Goal: Task Accomplishment & Management: Manage account settings

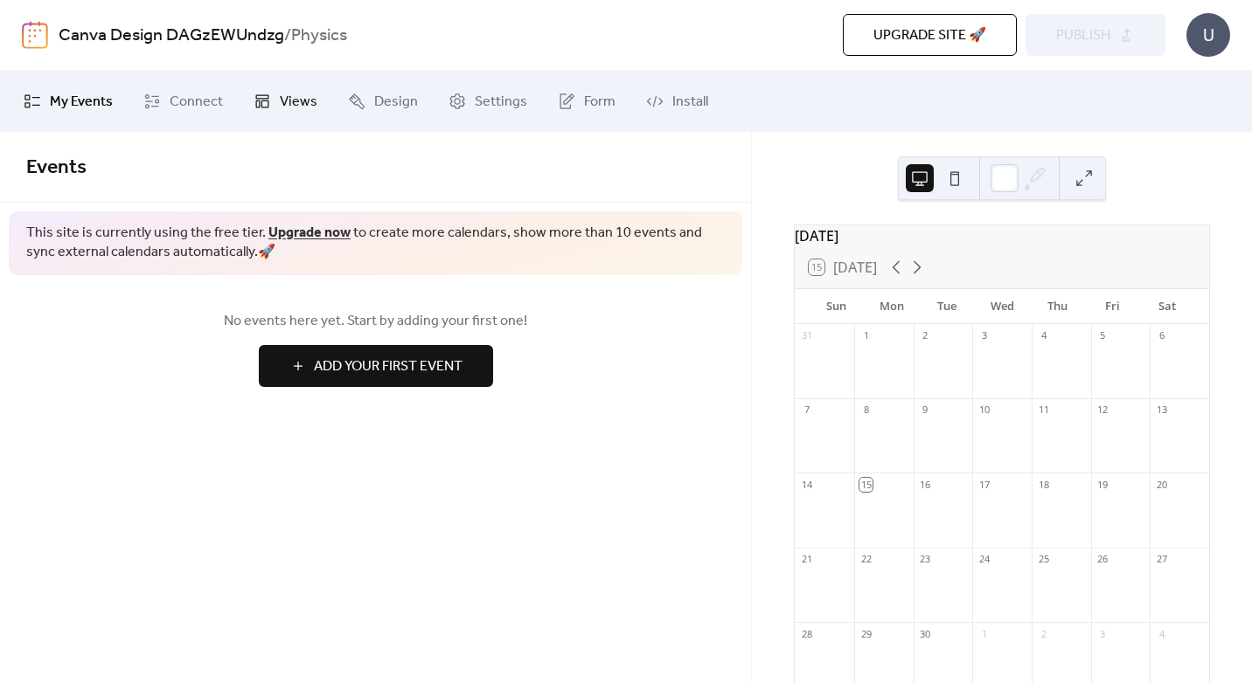
click at [294, 113] on span "Views" at bounding box center [299, 102] width 38 height 21
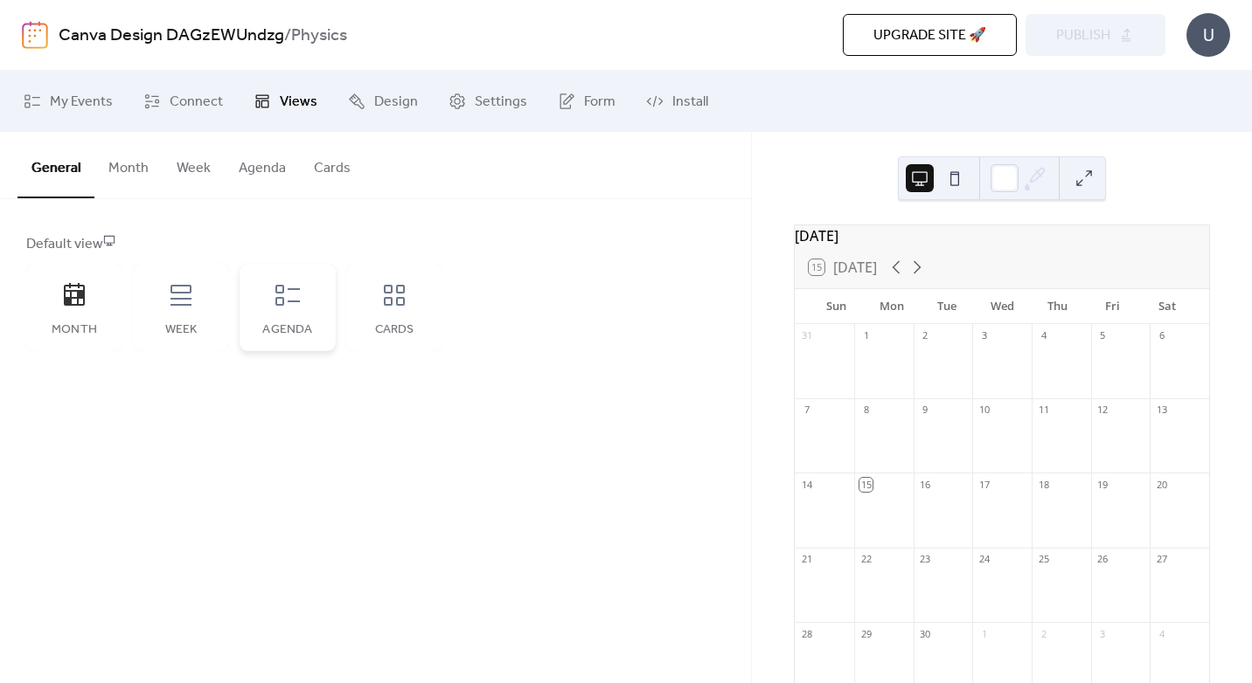
click at [285, 323] on div "Agenda" at bounding box center [287, 330] width 61 height 14
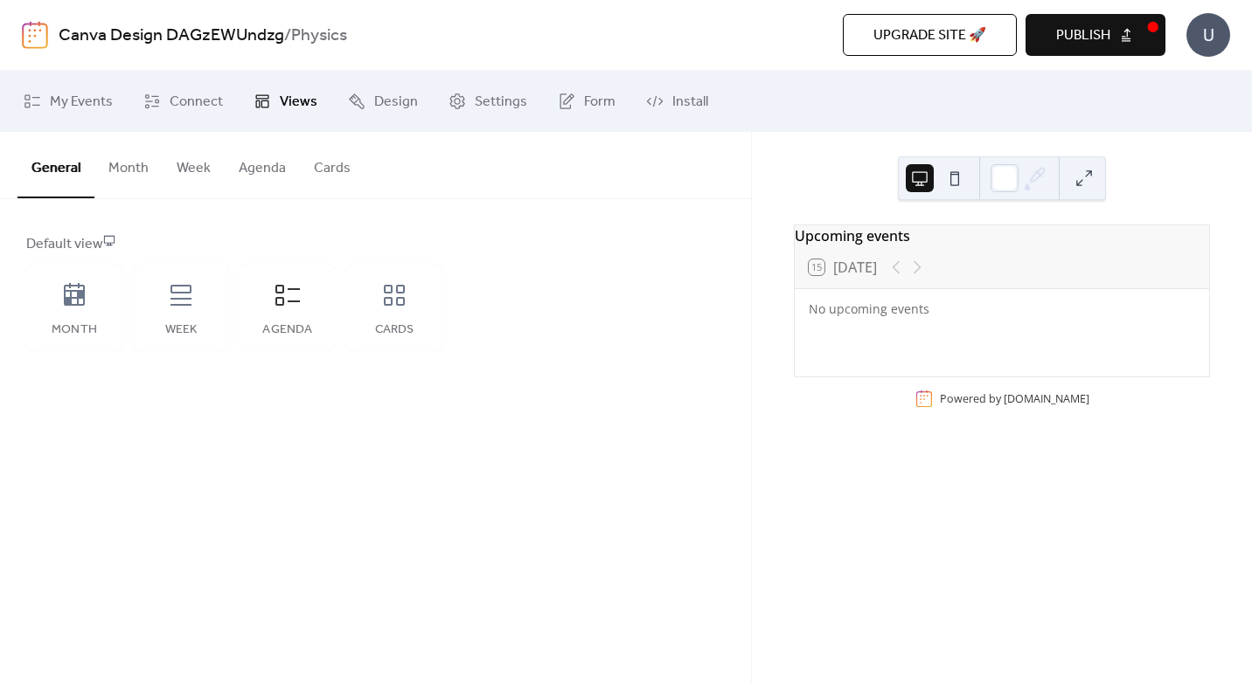
click at [262, 167] on button "Agenda" at bounding box center [262, 164] width 75 height 65
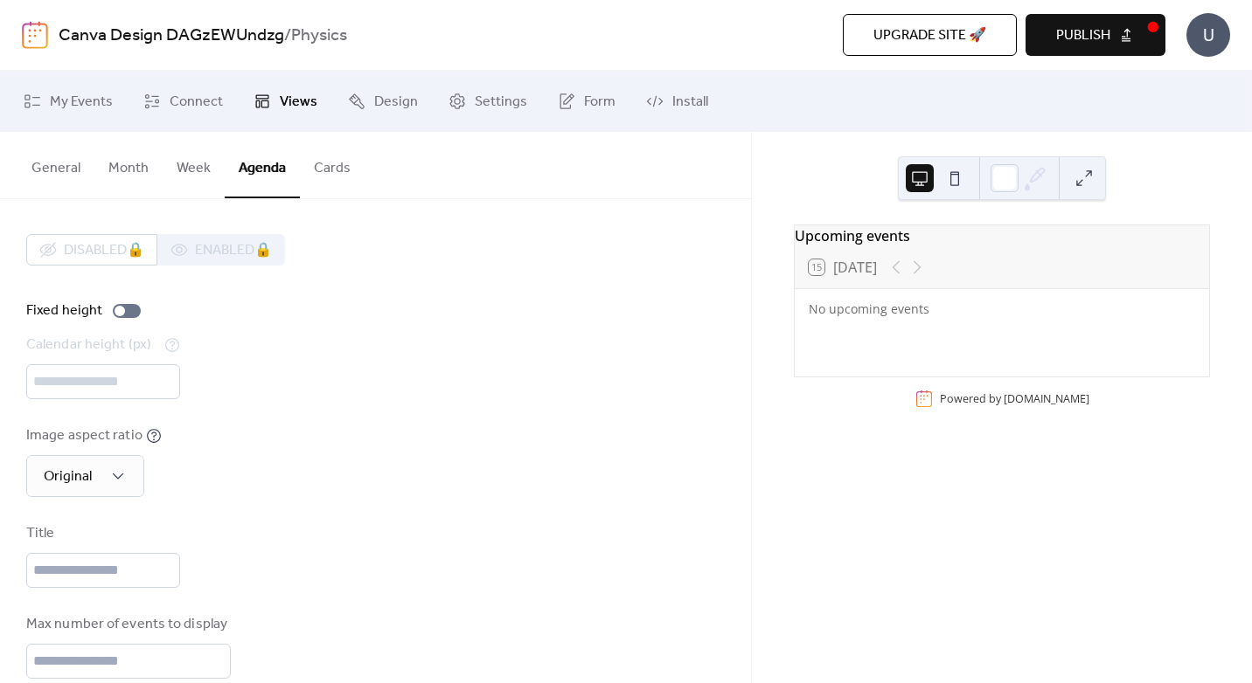
click at [107, 385] on div "Calendar height (px) ***" at bounding box center [375, 367] width 698 height 65
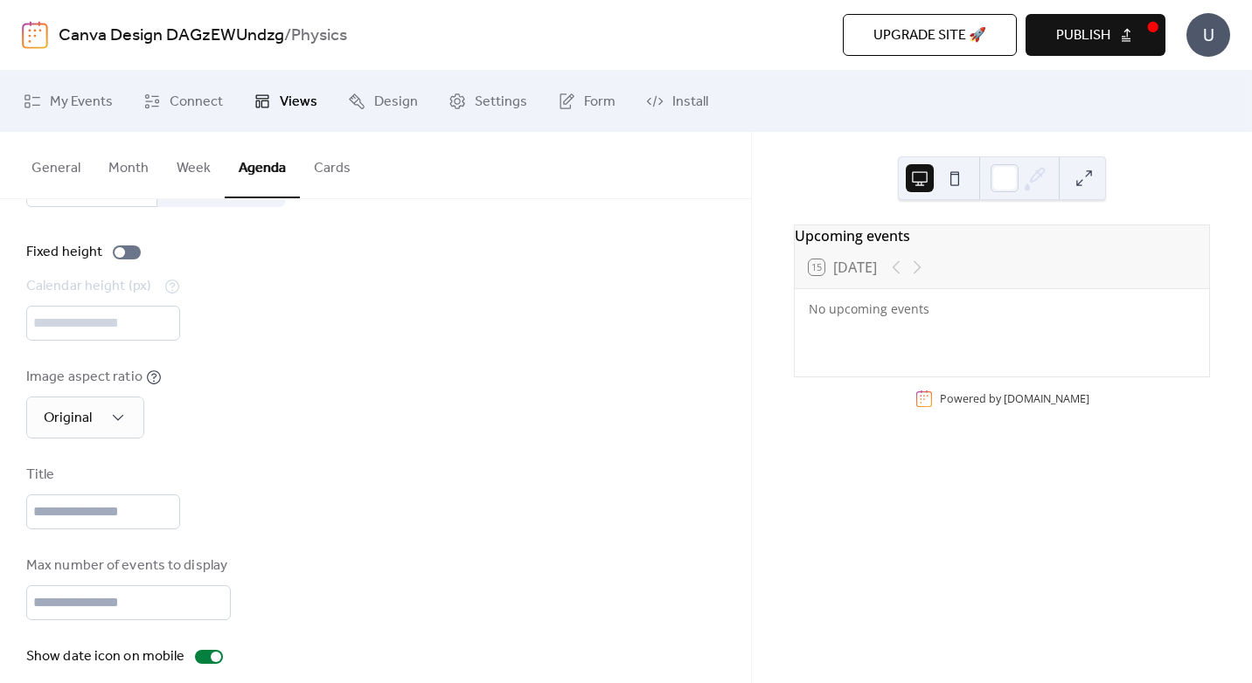
scroll to position [125, 0]
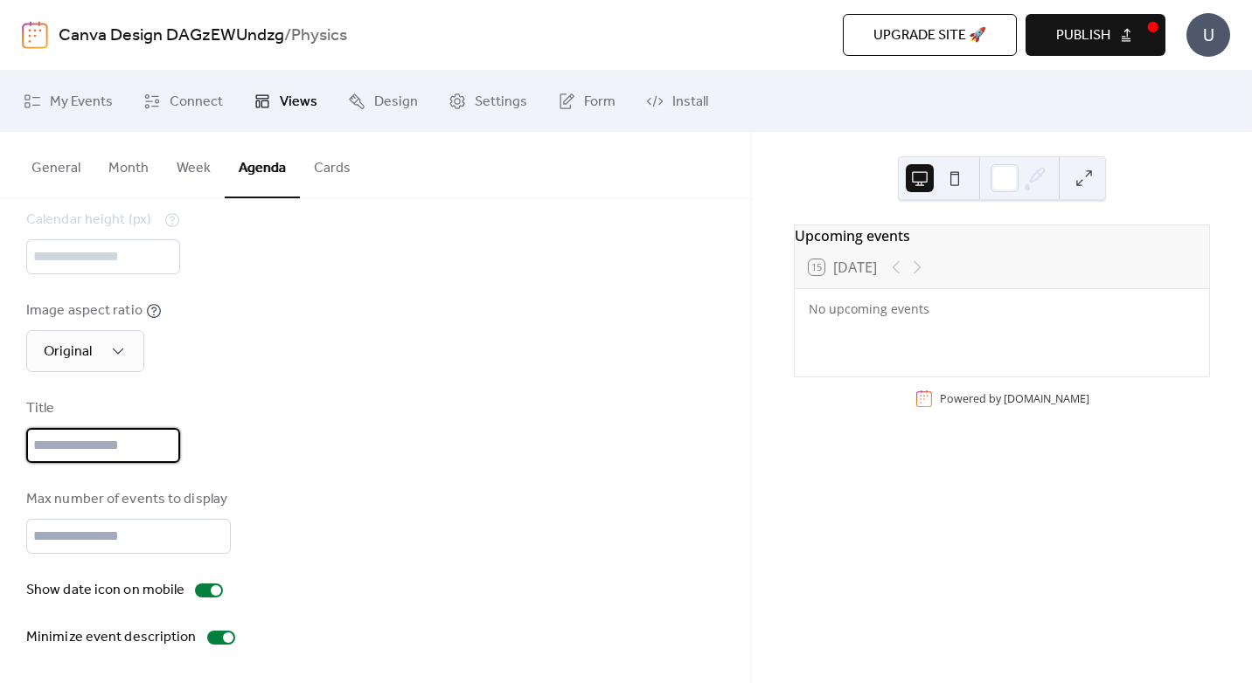
click at [119, 454] on input "text" at bounding box center [103, 445] width 154 height 35
click at [124, 442] on input "text" at bounding box center [103, 445] width 154 height 35
type input "**********"
click at [899, 318] on div "No upcoming events" at bounding box center [1001, 309] width 386 height 18
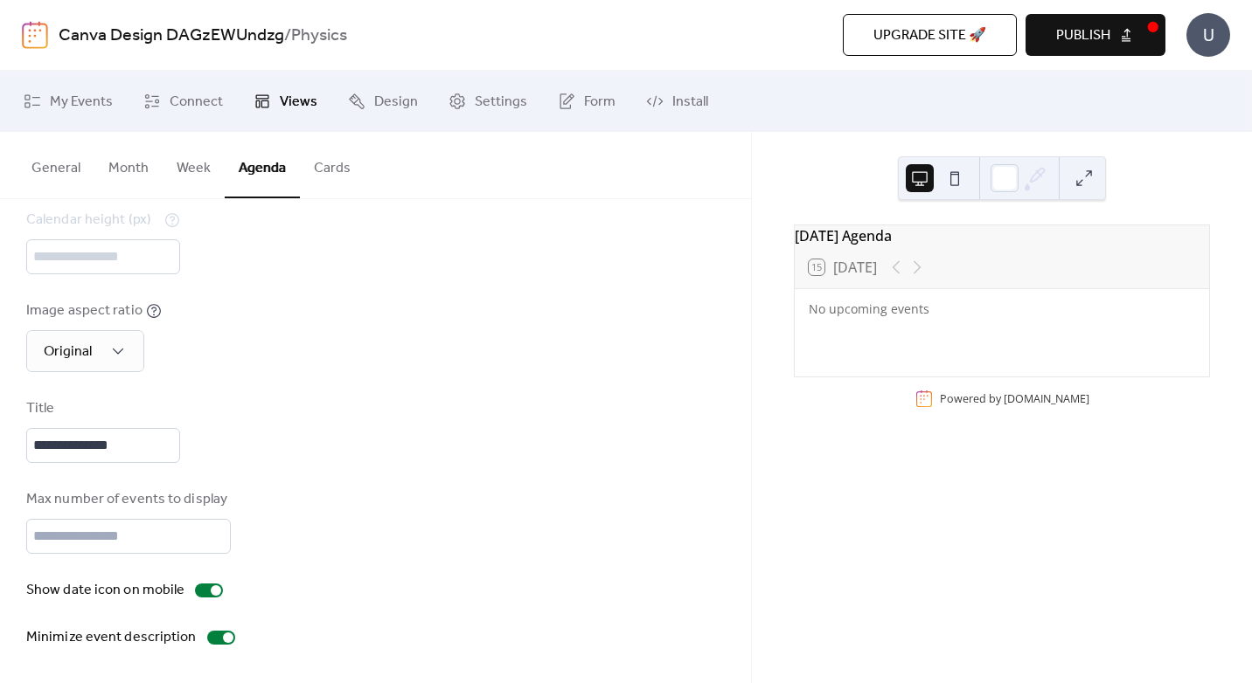
click at [898, 316] on div "No upcoming events" at bounding box center [1001, 309] width 386 height 18
click at [1077, 31] on span "Publish" at bounding box center [1083, 35] width 54 height 21
click at [282, 99] on span "Views" at bounding box center [299, 102] width 38 height 21
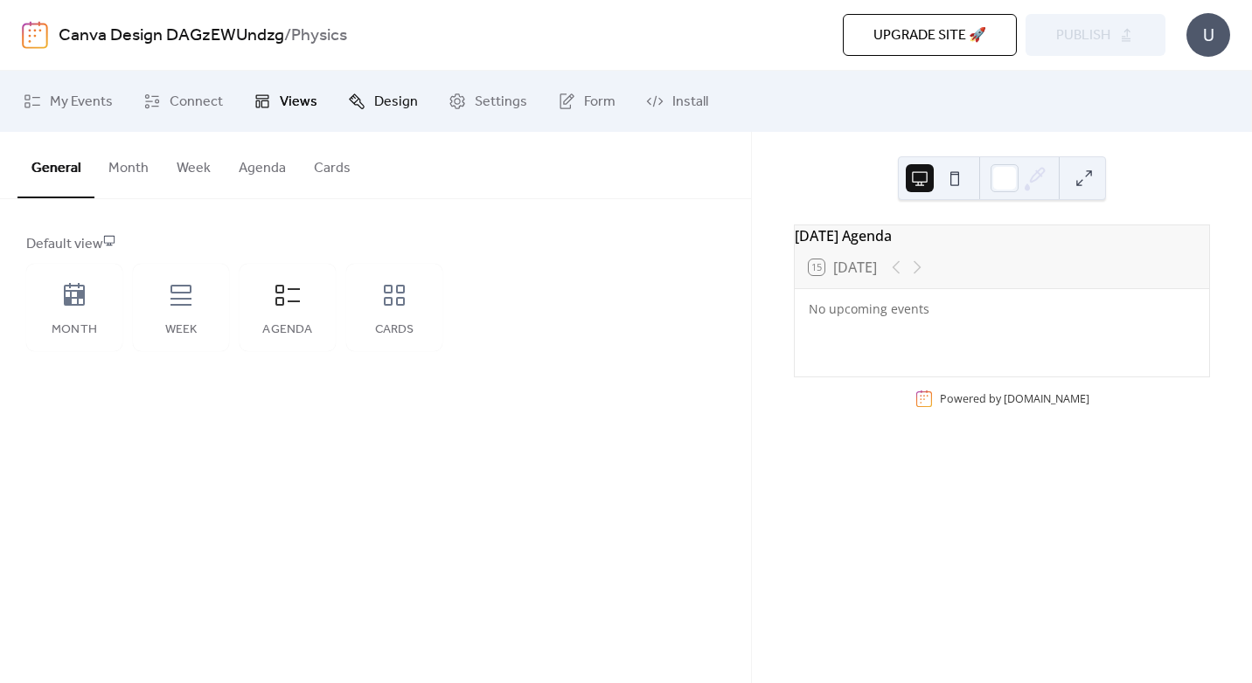
click at [391, 103] on span "Design" at bounding box center [396, 102] width 44 height 21
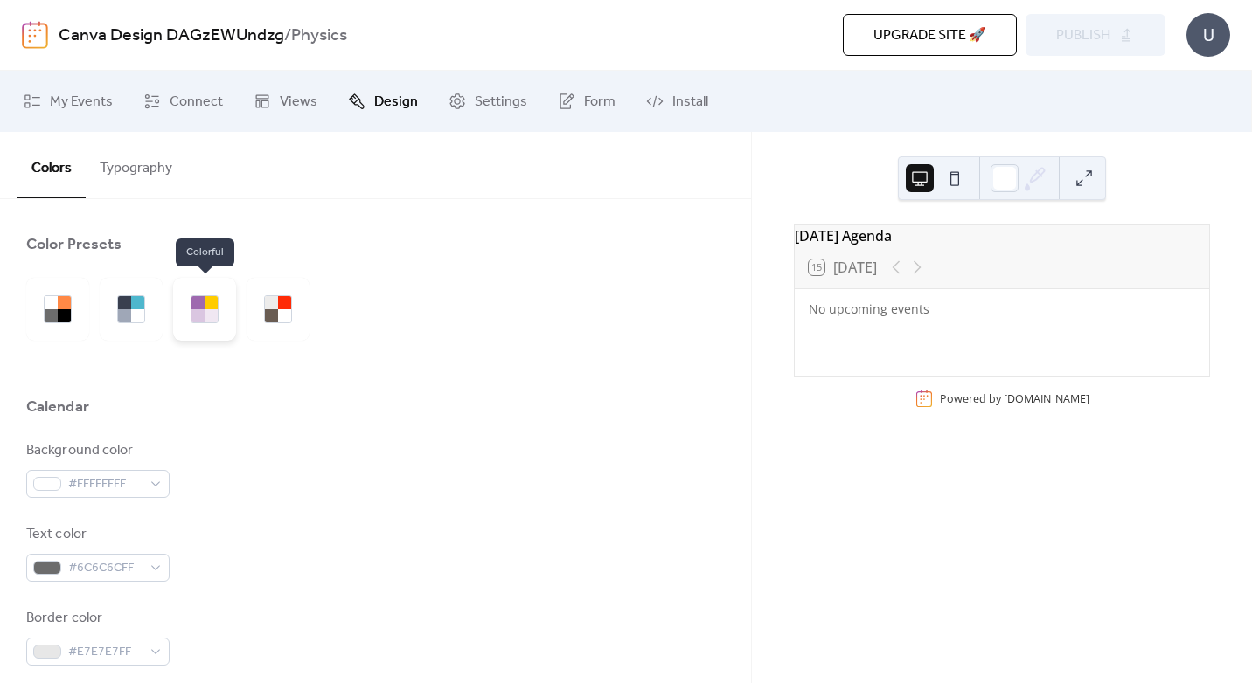
click at [205, 323] on div at bounding box center [204, 309] width 63 height 63
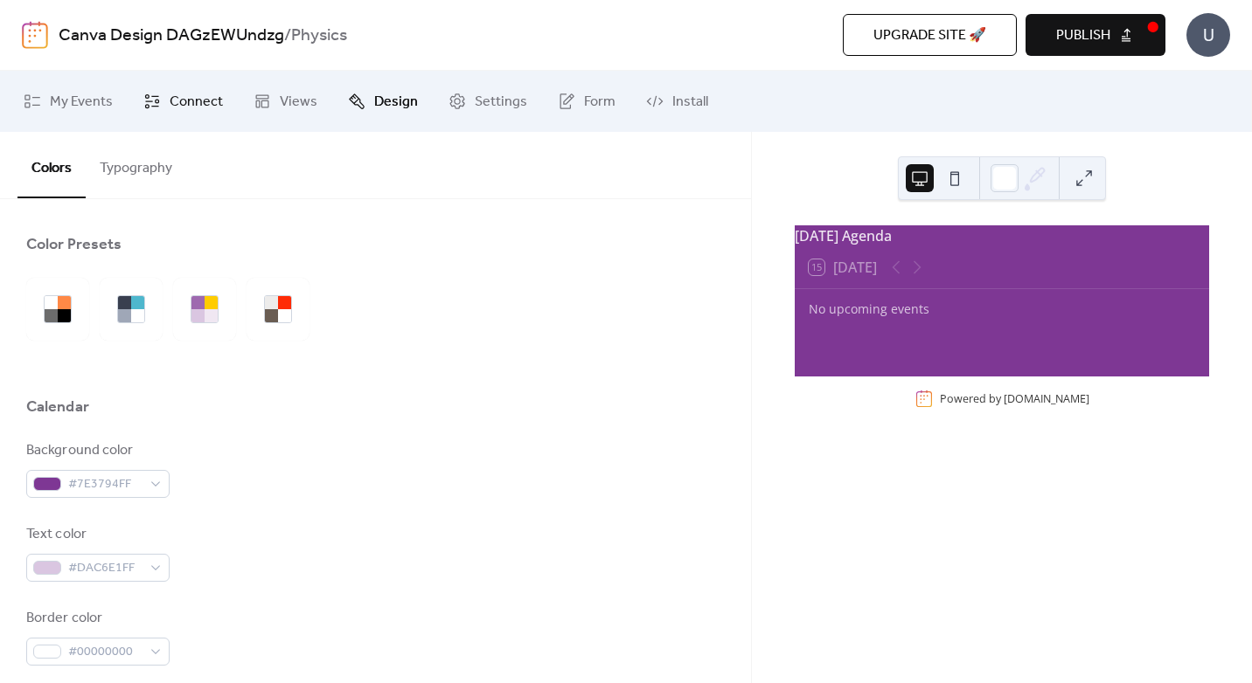
click at [191, 108] on span "Connect" at bounding box center [196, 102] width 53 height 21
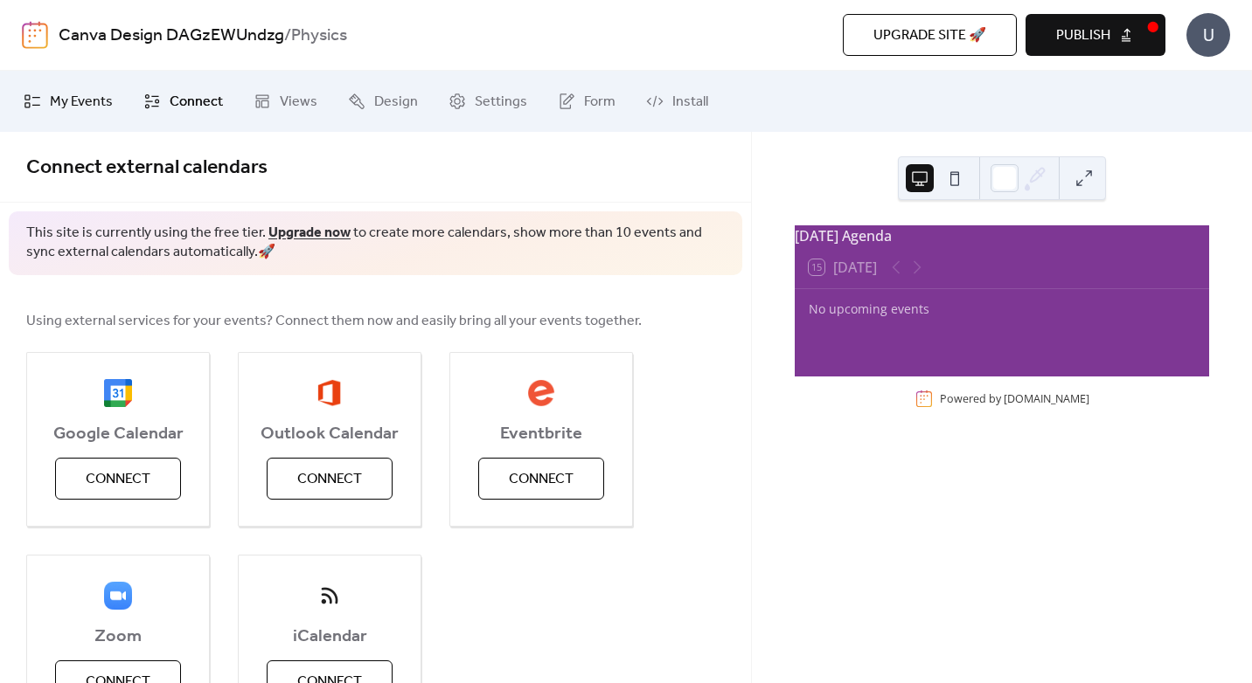
click at [68, 107] on span "My Events" at bounding box center [81, 102] width 63 height 21
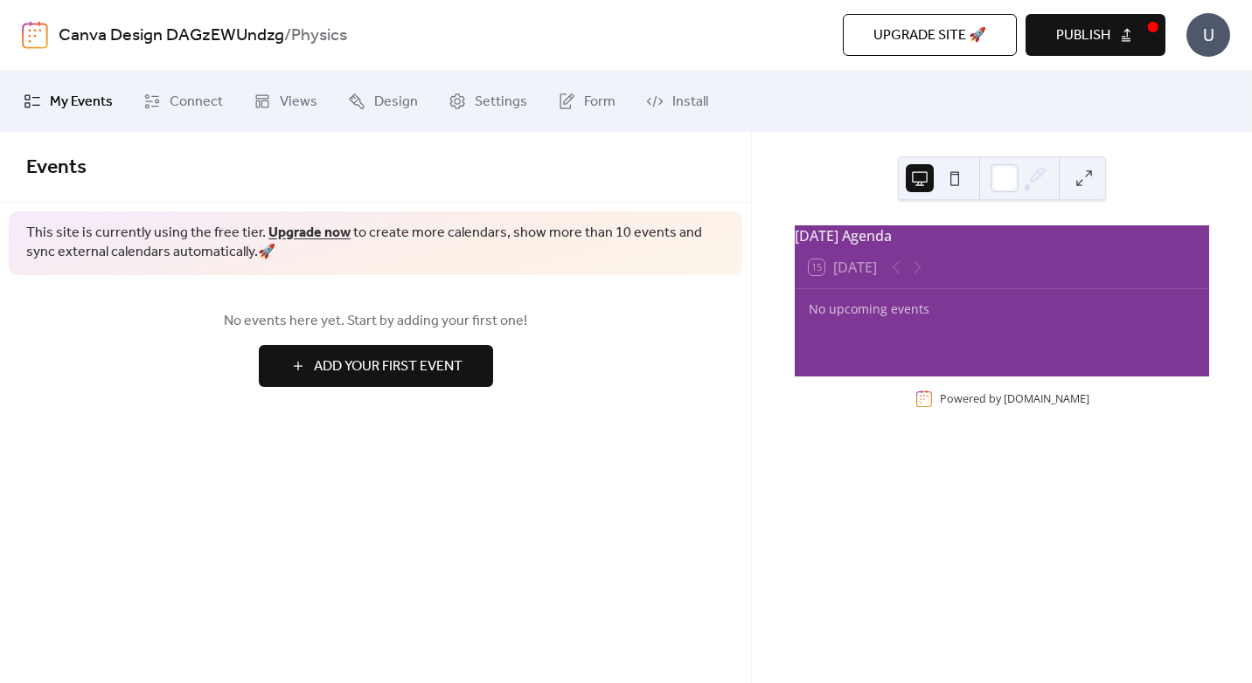
click at [1210, 33] on div "U" at bounding box center [1208, 35] width 44 height 44
click at [765, 125] on div "My Events Connect Views Design Settings Form Install" at bounding box center [626, 101] width 1252 height 61
